Goal: Task Accomplishment & Management: Use online tool/utility

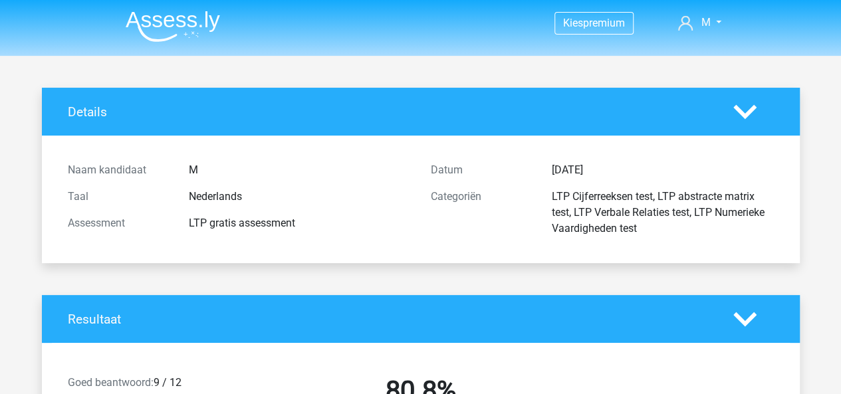
click at [183, 29] on img at bounding box center [173, 26] width 94 height 31
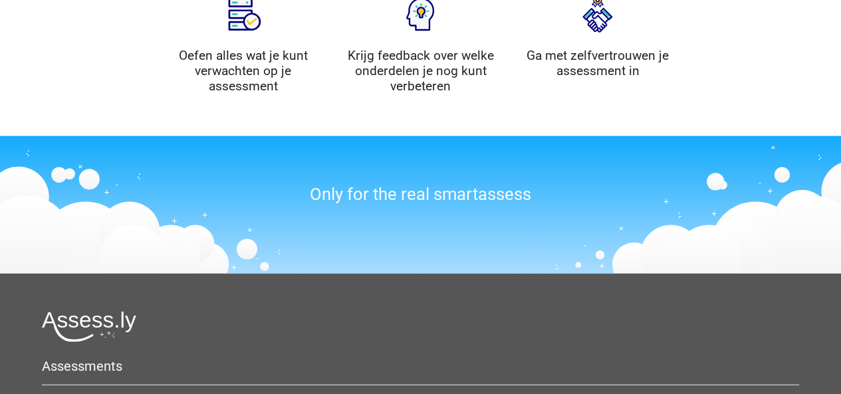
scroll to position [1378, 0]
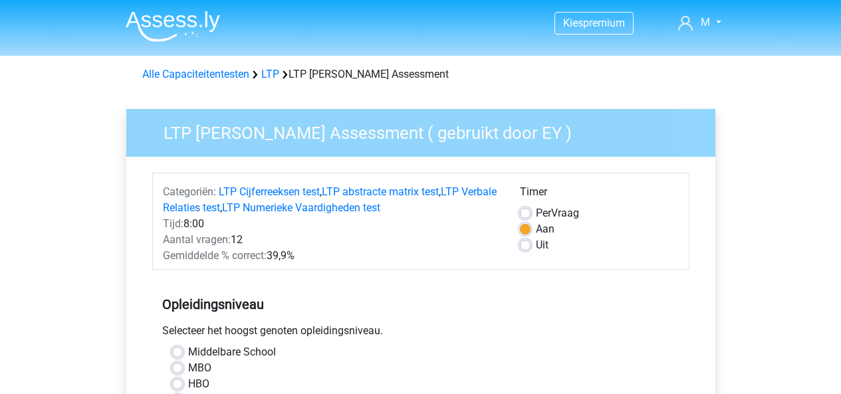
scroll to position [333, 0]
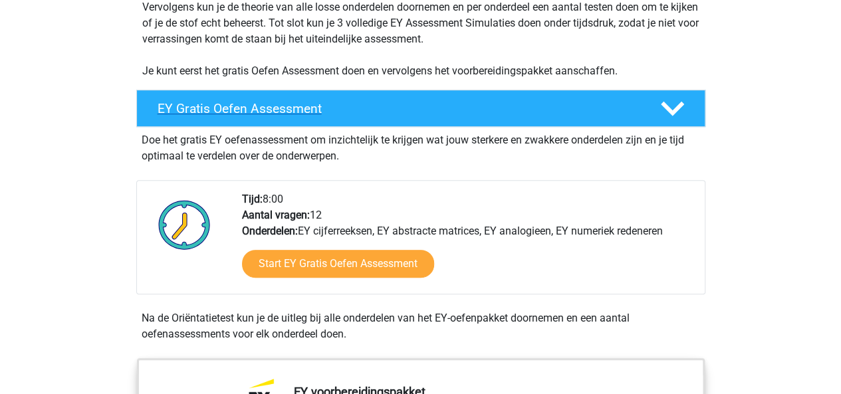
scroll to position [333, 0]
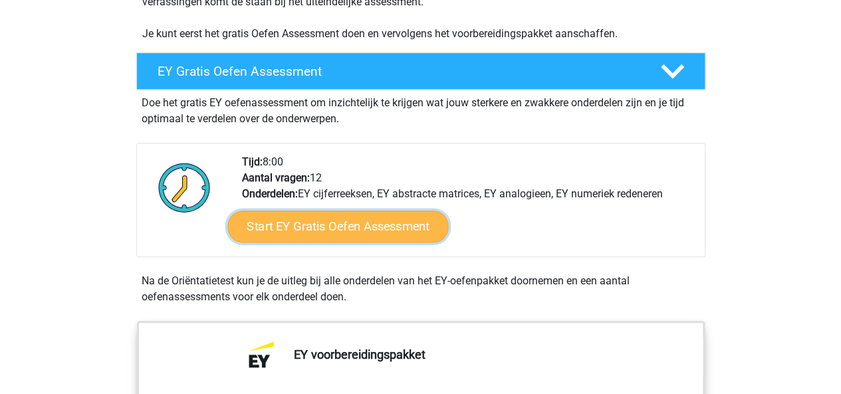
click at [298, 225] on link "Start EY Gratis Oefen Assessment" at bounding box center [337, 227] width 221 height 32
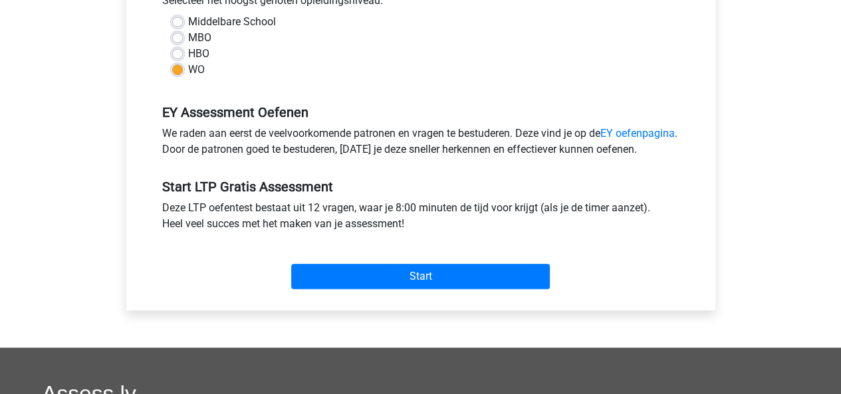
scroll to position [333, 0]
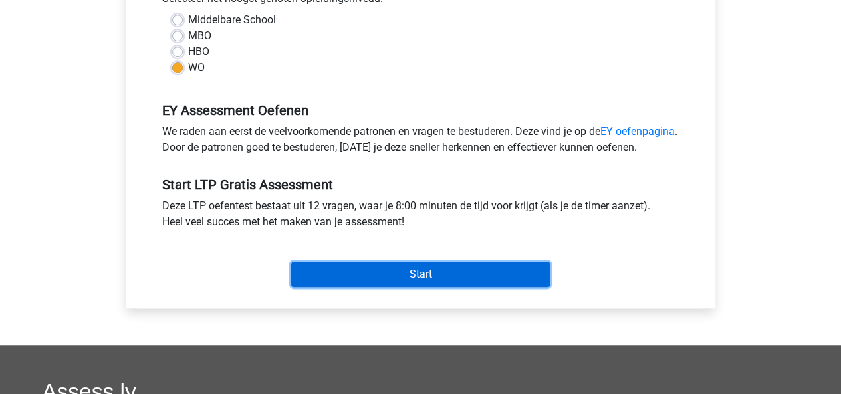
click at [375, 287] on input "Start" at bounding box center [420, 274] width 259 height 25
